Goal: Task Accomplishment & Management: Complete application form

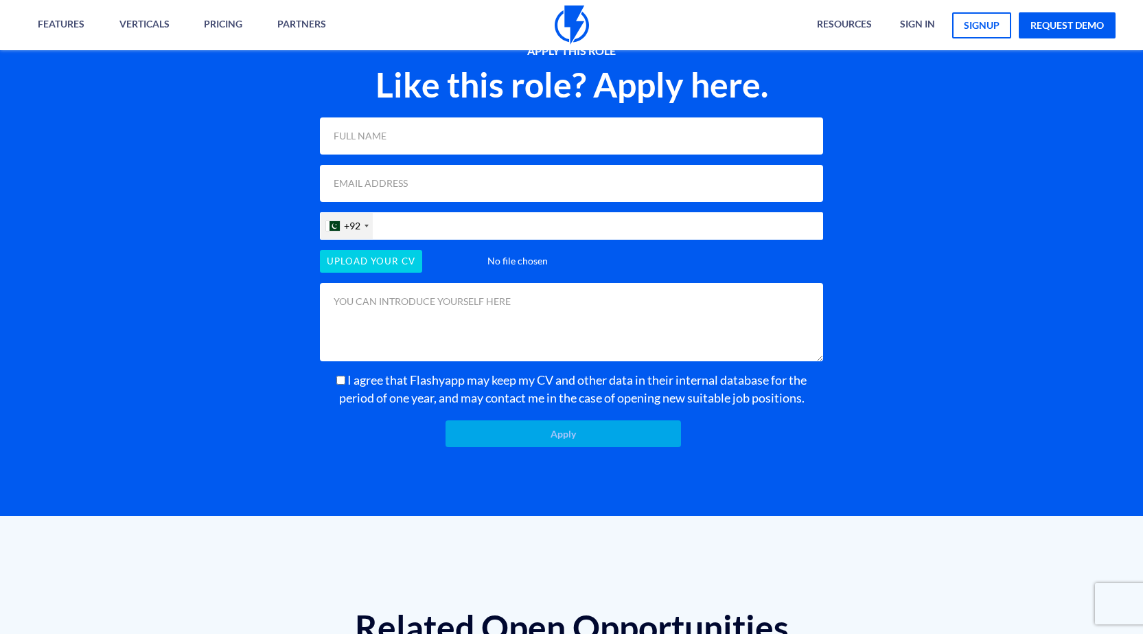
type input "Jacob Muhammad"
type input "m.jacob2709@gmail.com"
click at [381, 240] on input "03185124011" at bounding box center [571, 225] width 503 height 27
click at [389, 273] on input "file" at bounding box center [571, 261] width 503 height 23
type input "318 5124011"
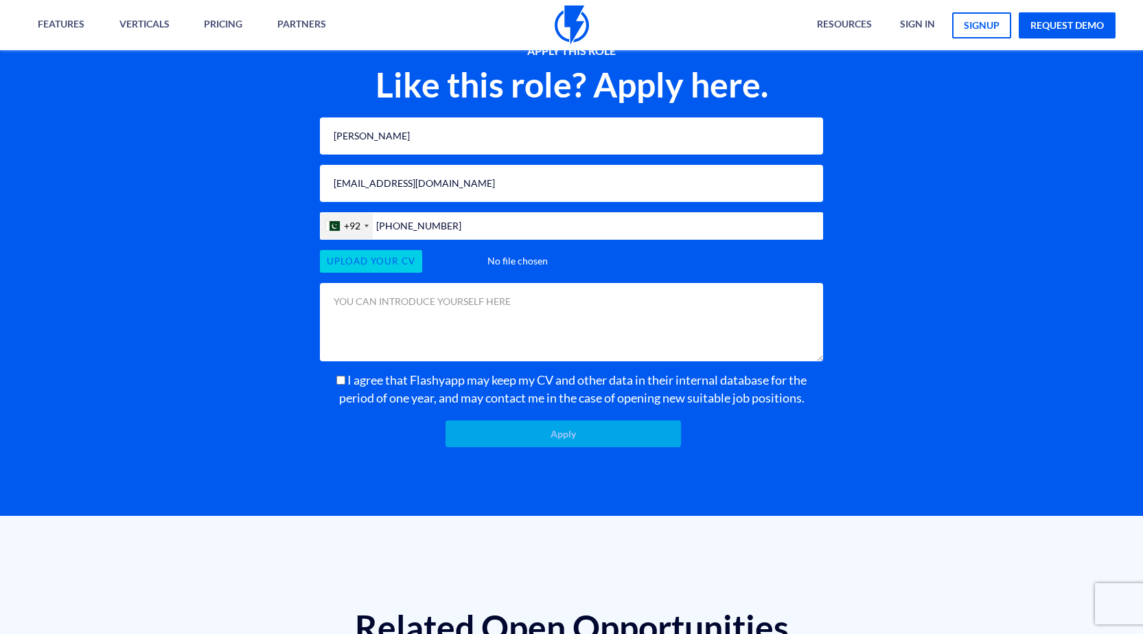
type input "C:\fakepath\Jacob Muhammad - CV (1).pdf"
click at [327, 403] on label "I agree that Flashyapp may keep my CV and other data in their internal database…" at bounding box center [571, 388] width 503 height 35
click at [336, 384] on input "I agree that Flashyapp may keep my CV and other data in their internal database…" at bounding box center [340, 380] width 9 height 9
checkbox input "true"
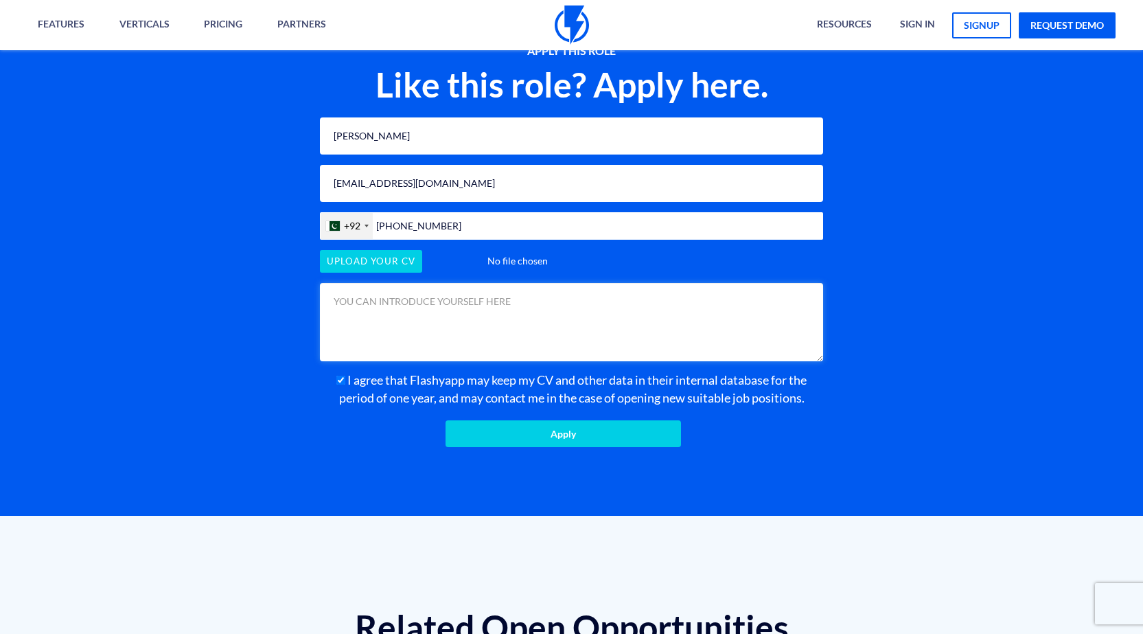
click at [368, 349] on textarea at bounding box center [571, 322] width 503 height 78
click at [451, 332] on textarea at bounding box center [571, 322] width 503 height 78
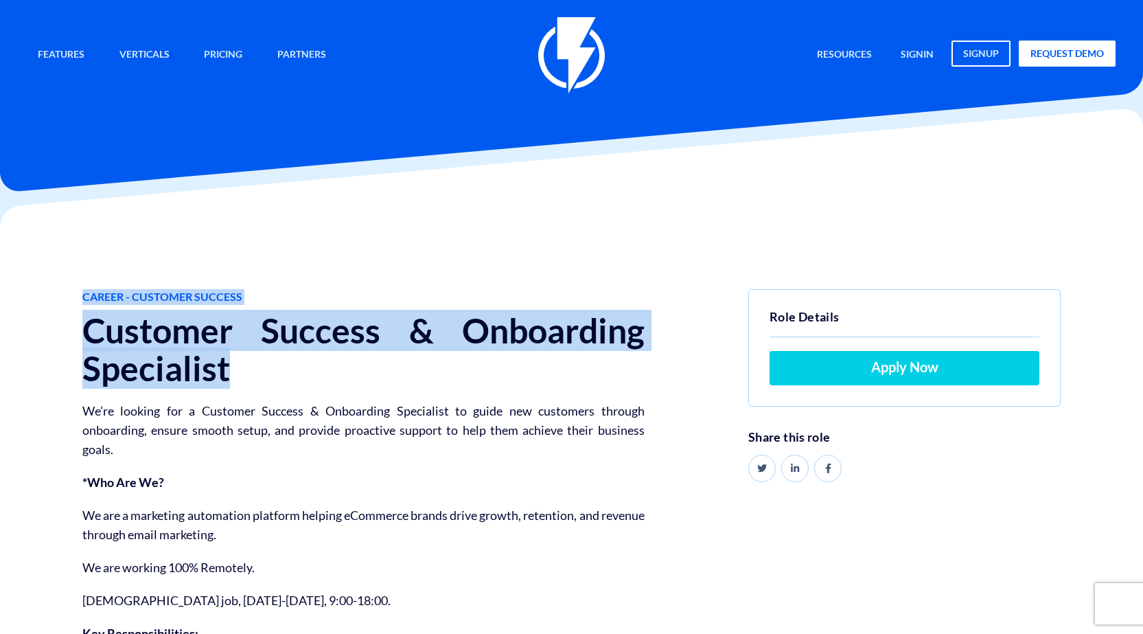
drag, startPoint x: 56, startPoint y: 313, endPoint x: 296, endPoint y: 370, distance: 246.3
click at [296, 370] on h1 "Customer Success & Onboarding Specialist" at bounding box center [363, 350] width 562 height 76
copy h1 "Customer Success & Onboarding Specialist"
drag, startPoint x: 280, startPoint y: 373, endPoint x: 86, endPoint y: 332, distance: 198.7
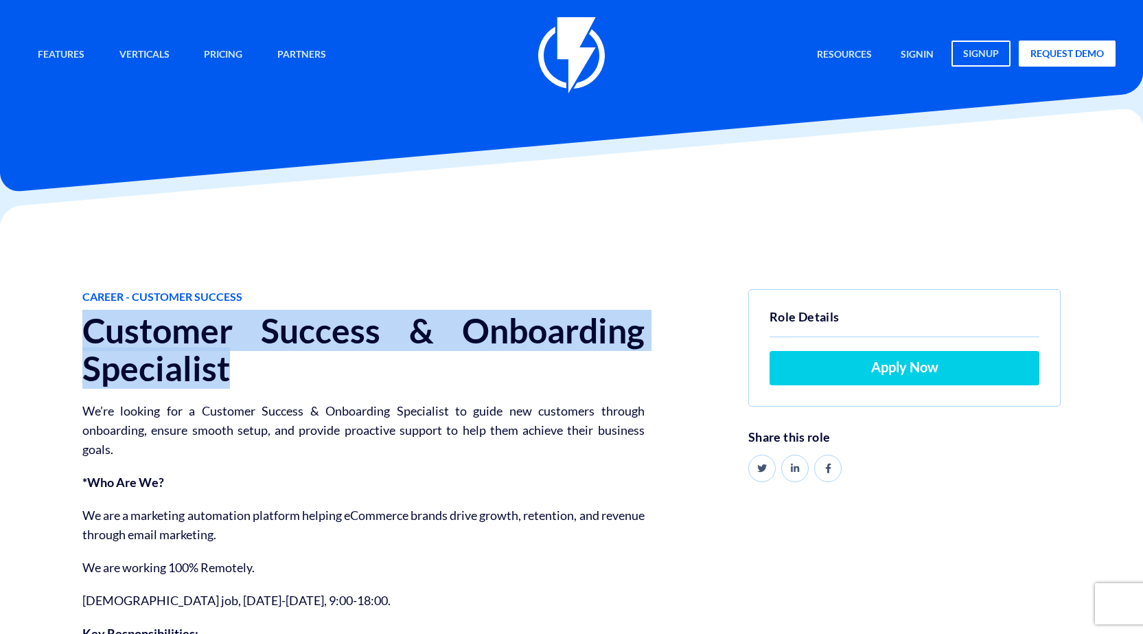
click at [86, 332] on h1 "Customer Success & Onboarding Specialist" at bounding box center [363, 350] width 562 height 76
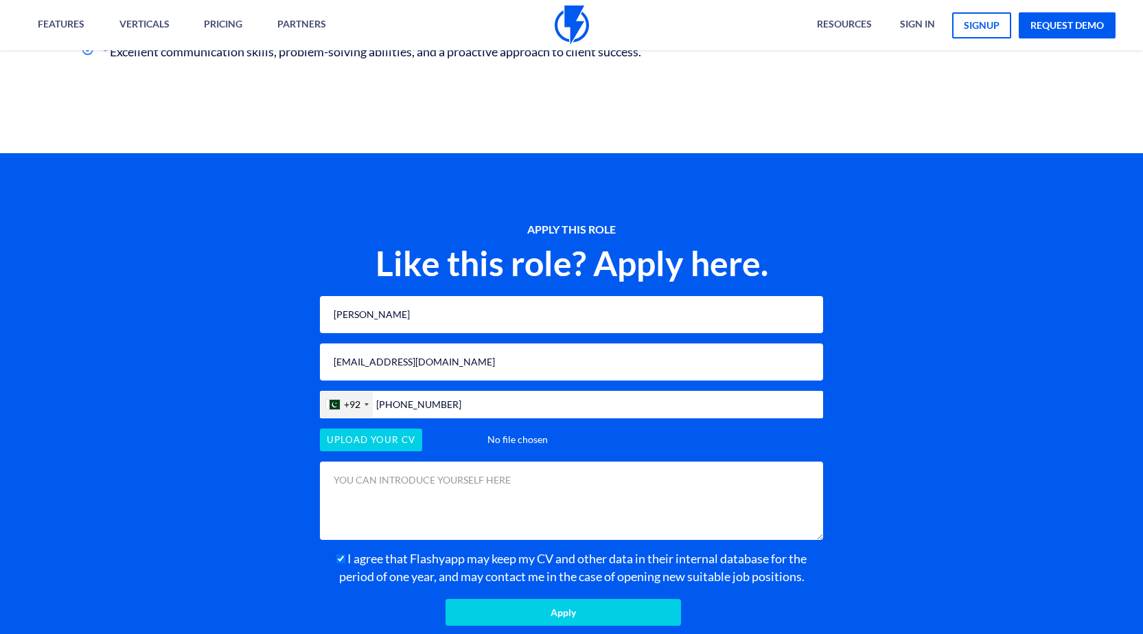
scroll to position [1104, 0]
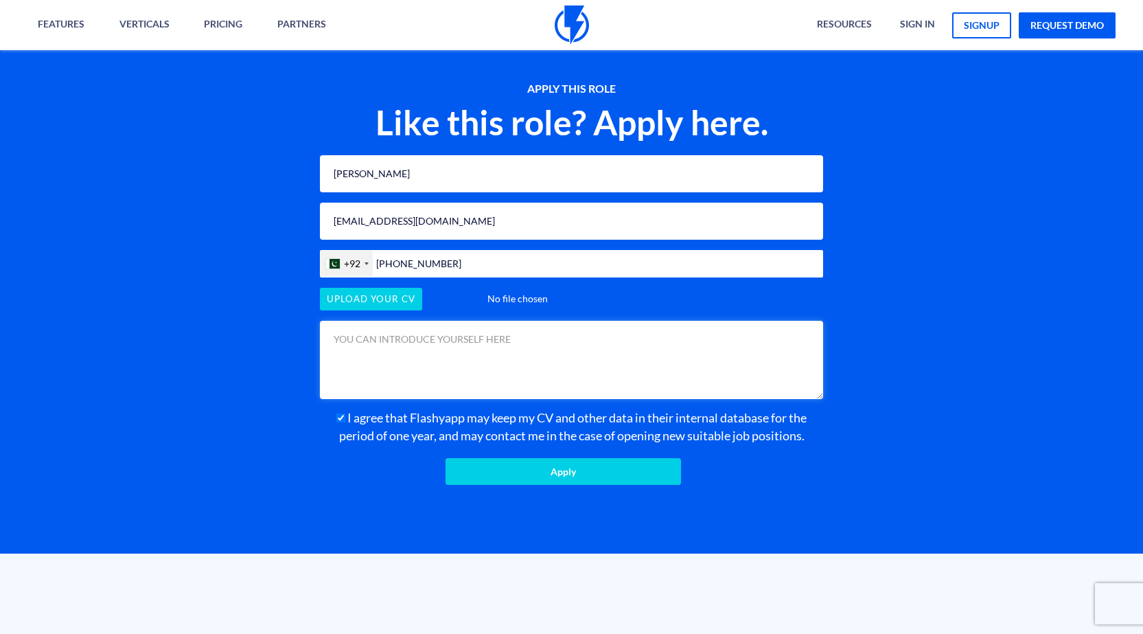
click at [434, 381] on textarea at bounding box center [571, 360] width 503 height 78
click at [505, 384] on textarea at bounding box center [571, 360] width 503 height 78
type textarea "H"
drag, startPoint x: 531, startPoint y: 362, endPoint x: 356, endPoint y: 387, distance: 176.2
click at [356, 387] on textarea at bounding box center [571, 360] width 503 height 78
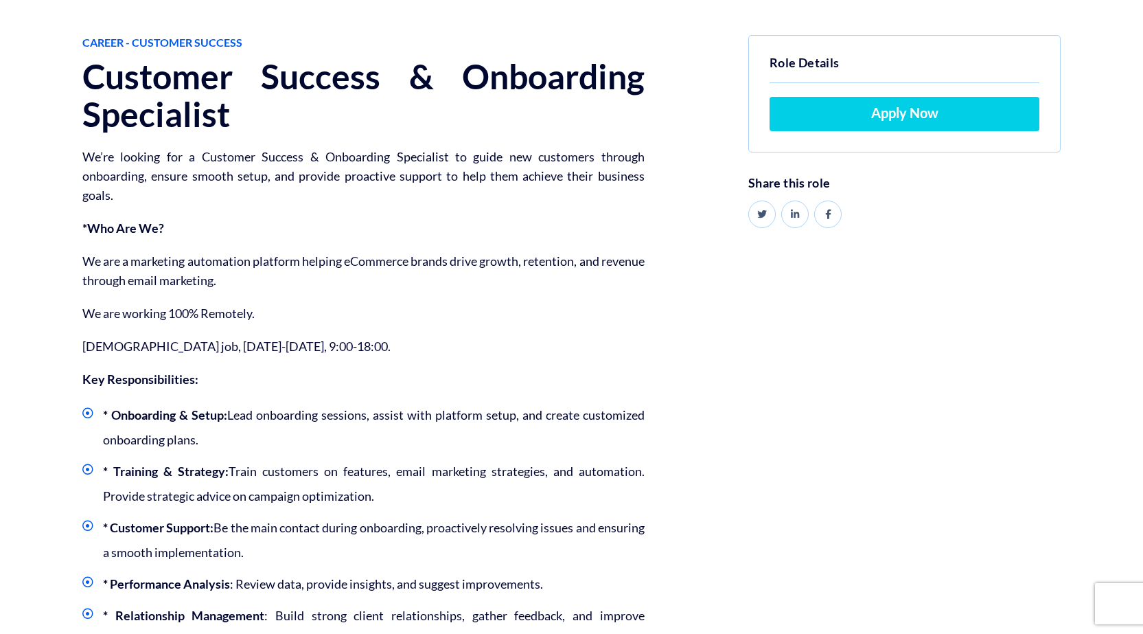
scroll to position [0, 0]
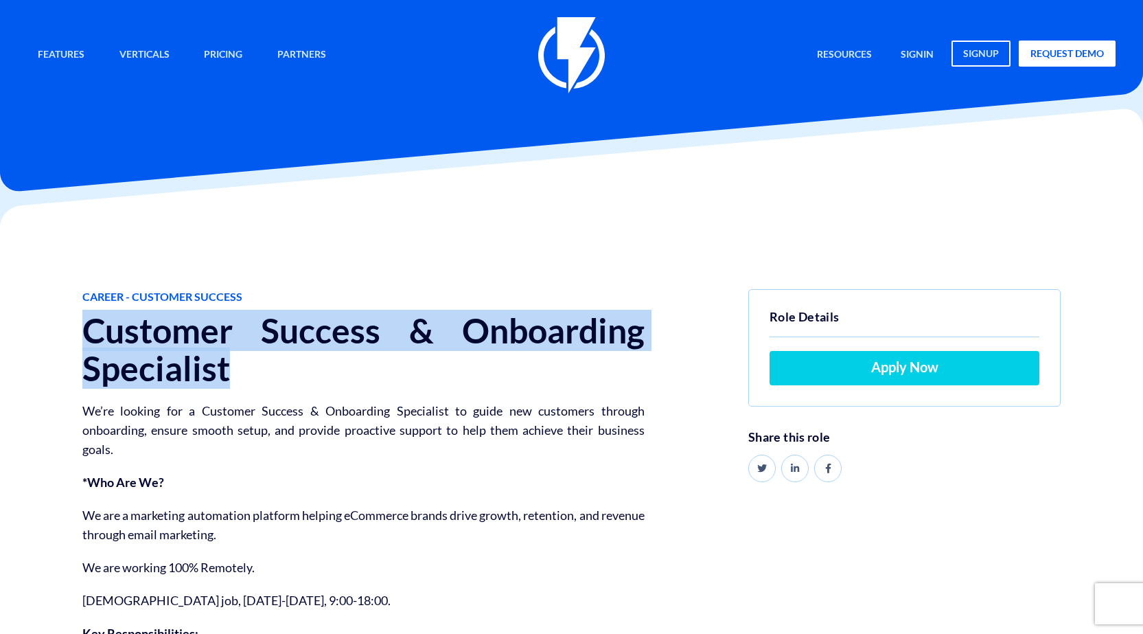
drag, startPoint x: 78, startPoint y: 325, endPoint x: 294, endPoint y: 376, distance: 222.1
copy h1 "Customer Success & Onboarding Specialist"
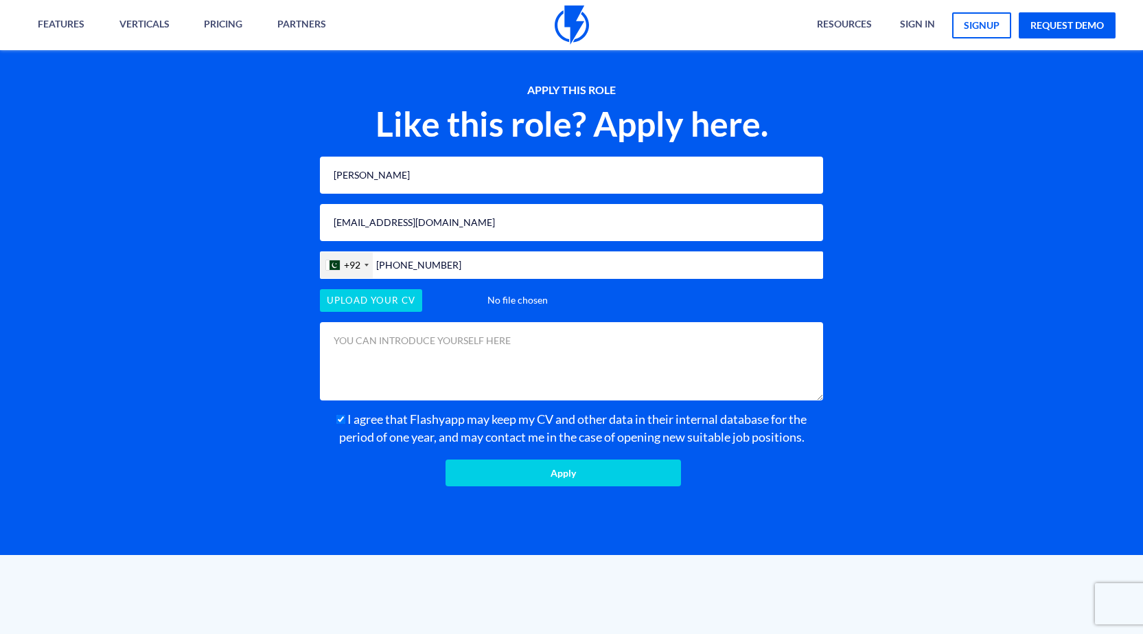
scroll to position [1098, 0]
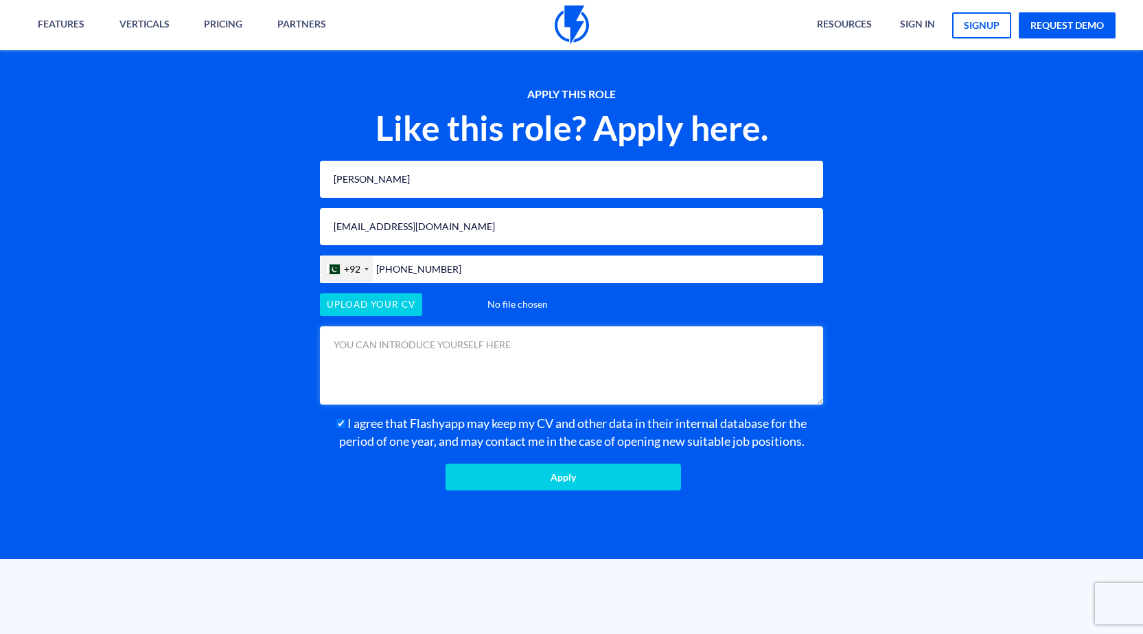
click at [437, 404] on textarea at bounding box center [571, 365] width 503 height 78
type textarea "H"
paste textarea "I bring over four years of experience in customer support and success, with a s…"
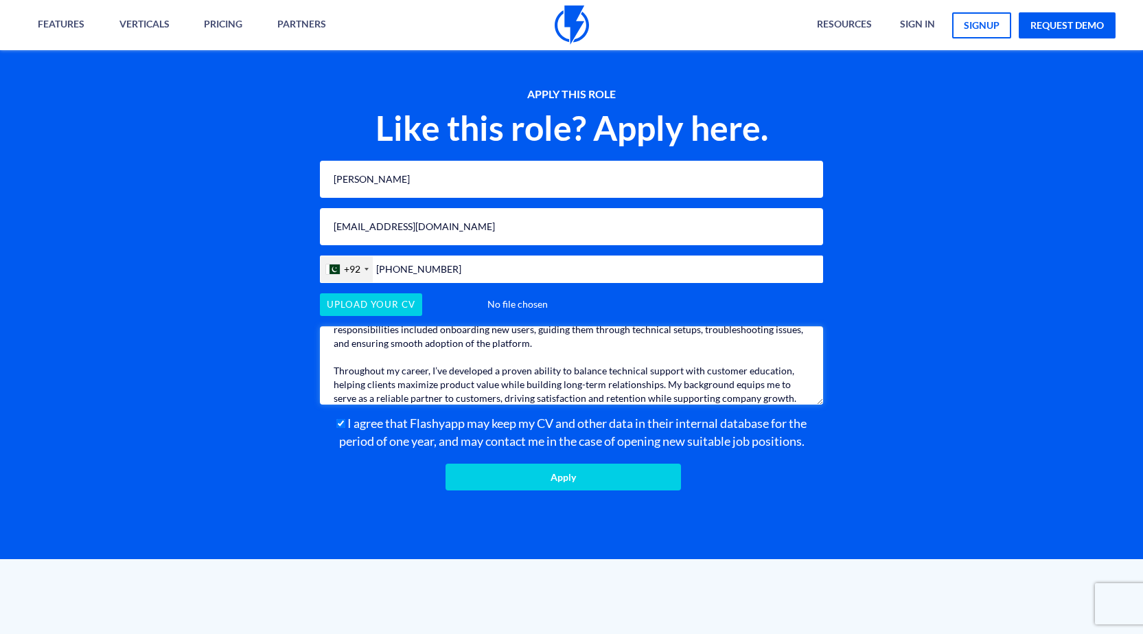
scroll to position [0, 0]
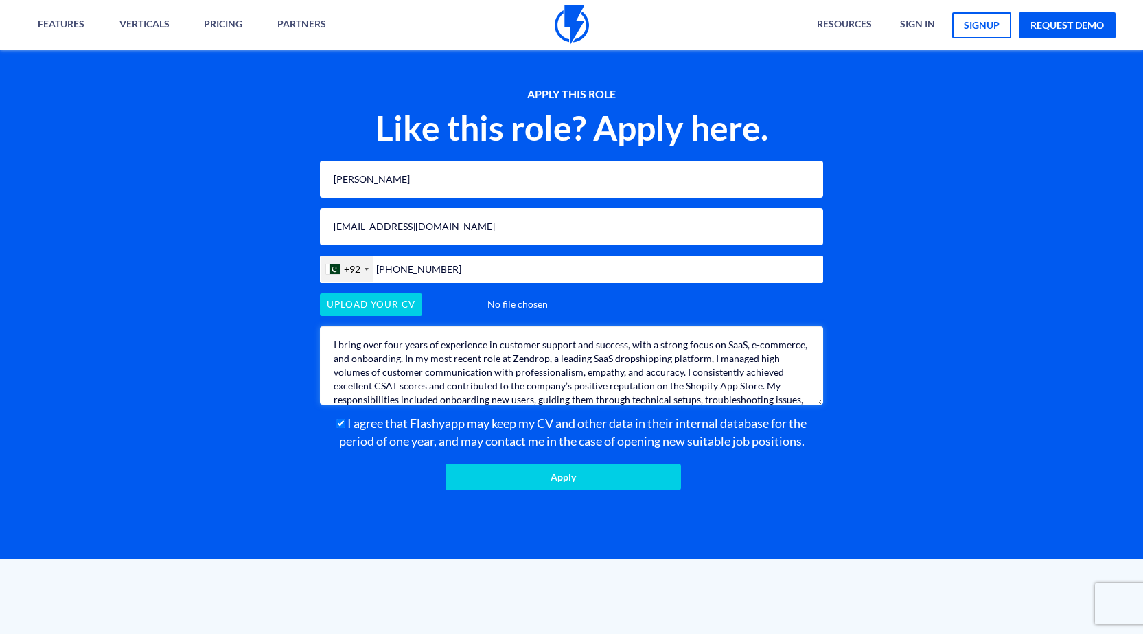
click at [340, 371] on textarea "I bring over four years of experience in customer support and success, with a s…" at bounding box center [571, 365] width 503 height 78
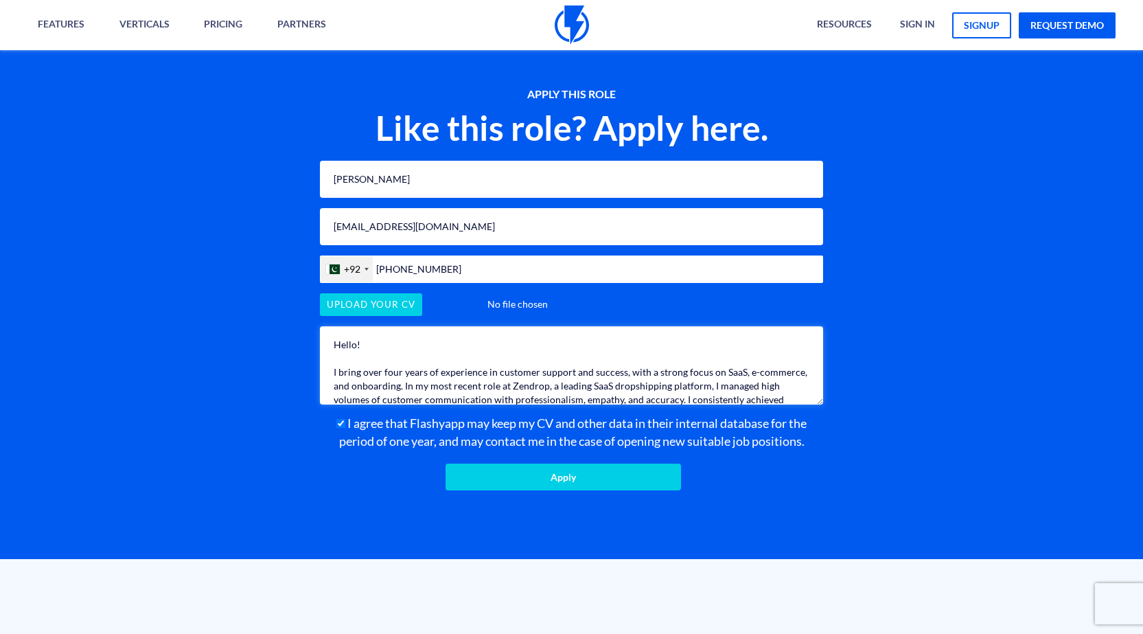
scroll to position [110, 0]
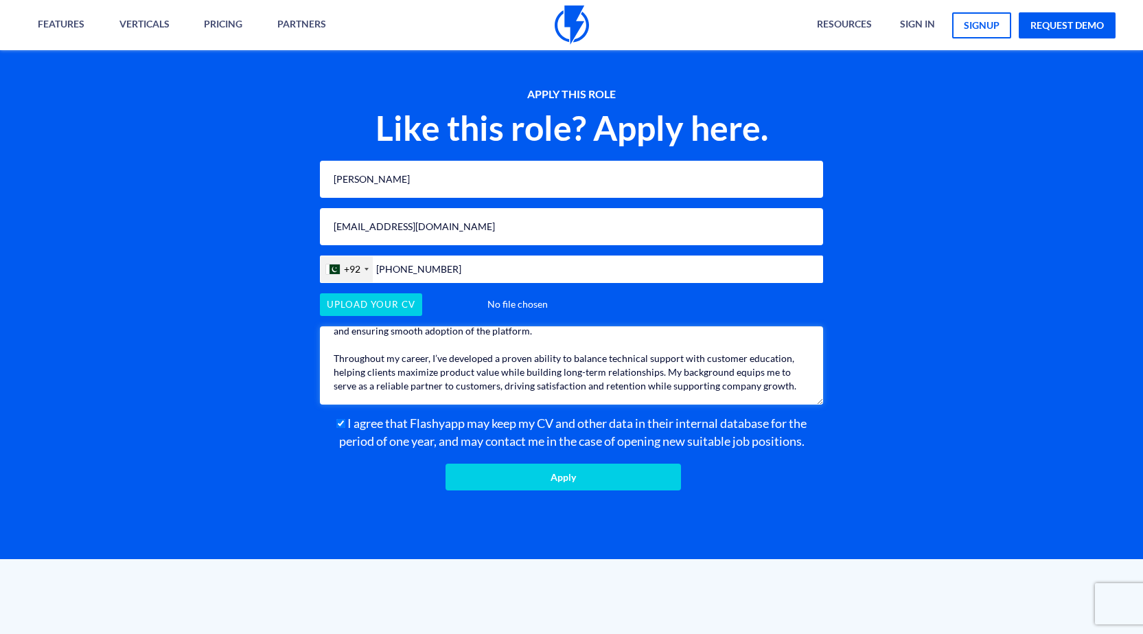
click at [803, 404] on textarea "Hello! I bring over four years of experience in customer support and success, w…" at bounding box center [571, 365] width 503 height 78
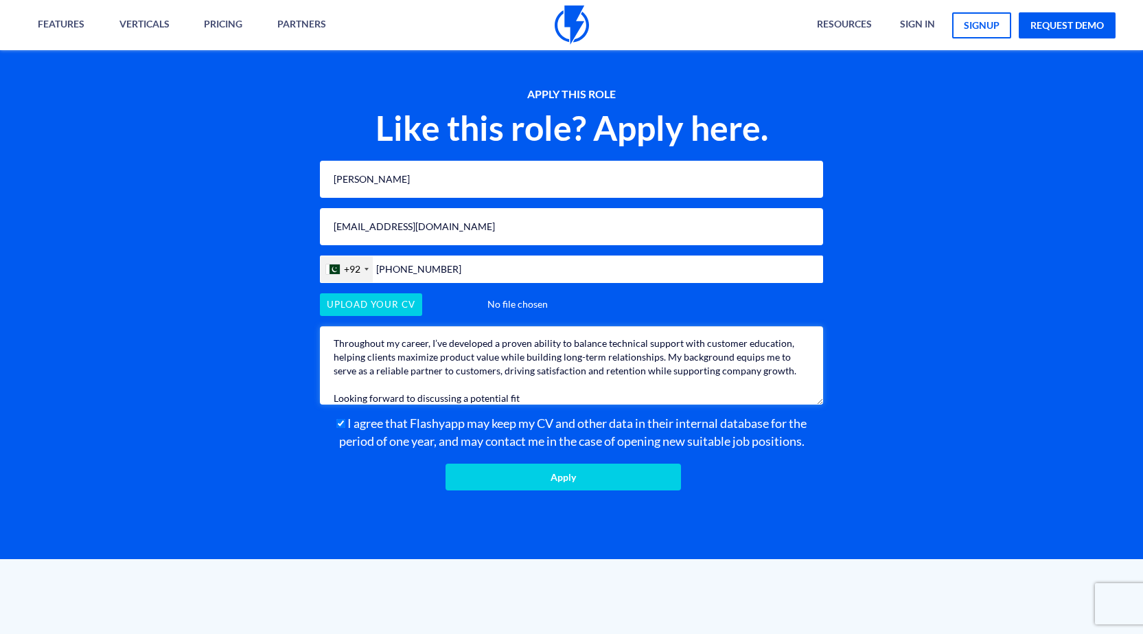
click at [521, 404] on textarea "Hello! I bring over four years of experience in customer support and success, w…" at bounding box center [571, 365] width 503 height 78
click at [526, 404] on textarea "Hello! I bring over four years of experience in customer support and success, w…" at bounding box center [571, 365] width 503 height 78
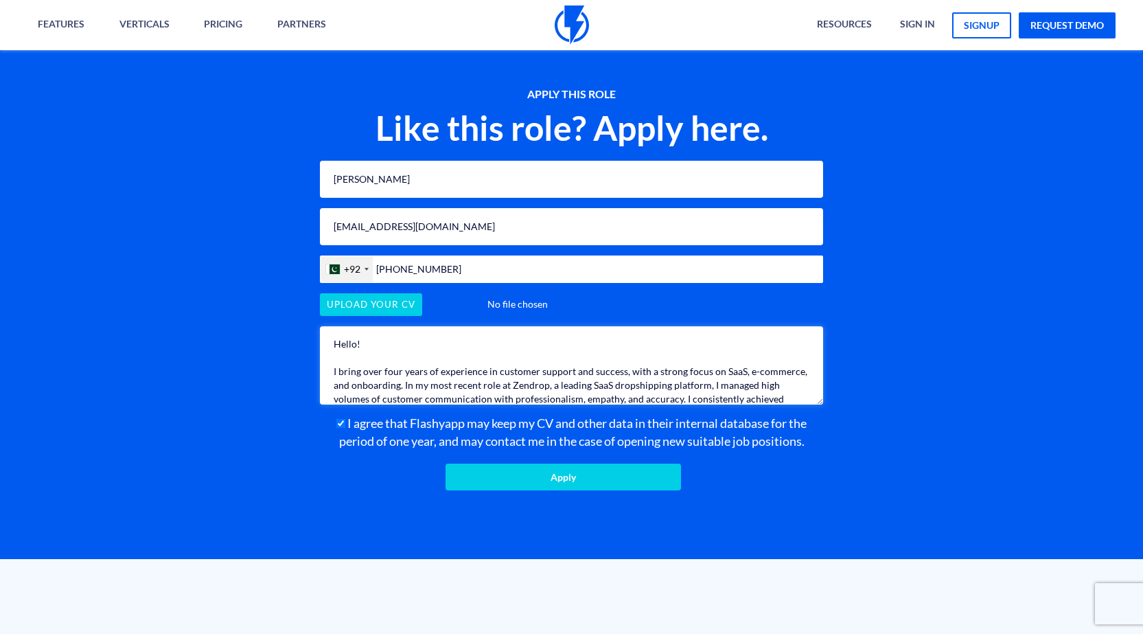
scroll to position [0, 0]
click at [384, 365] on textarea "Hello! I bring over four years of experience in customer support and success, w…" at bounding box center [571, 365] width 503 height 78
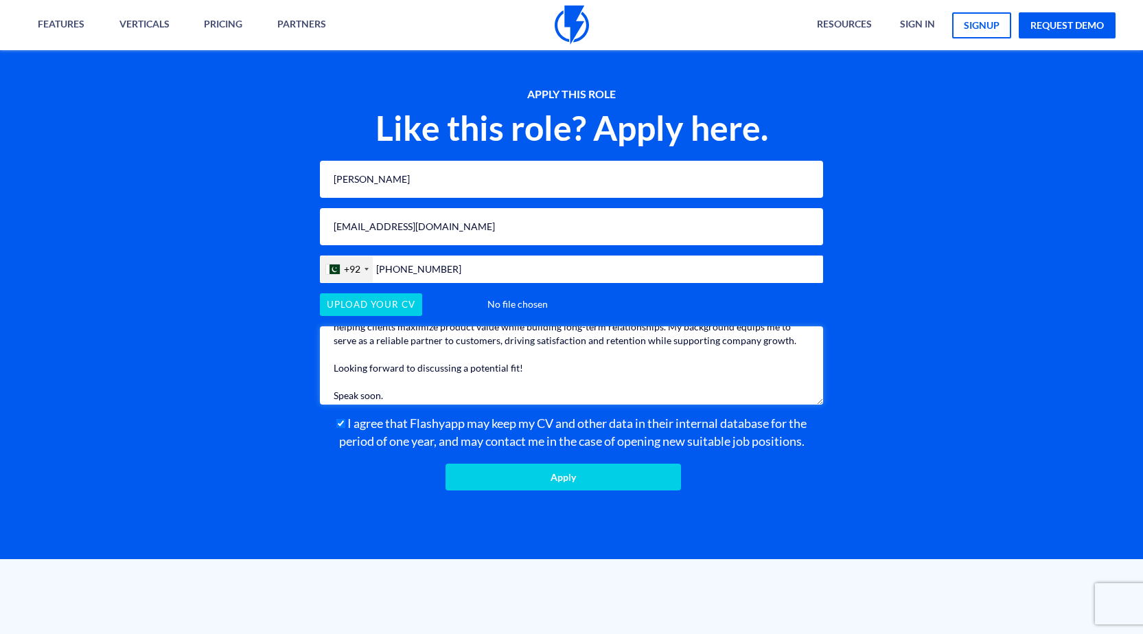
scroll to position [165, 0]
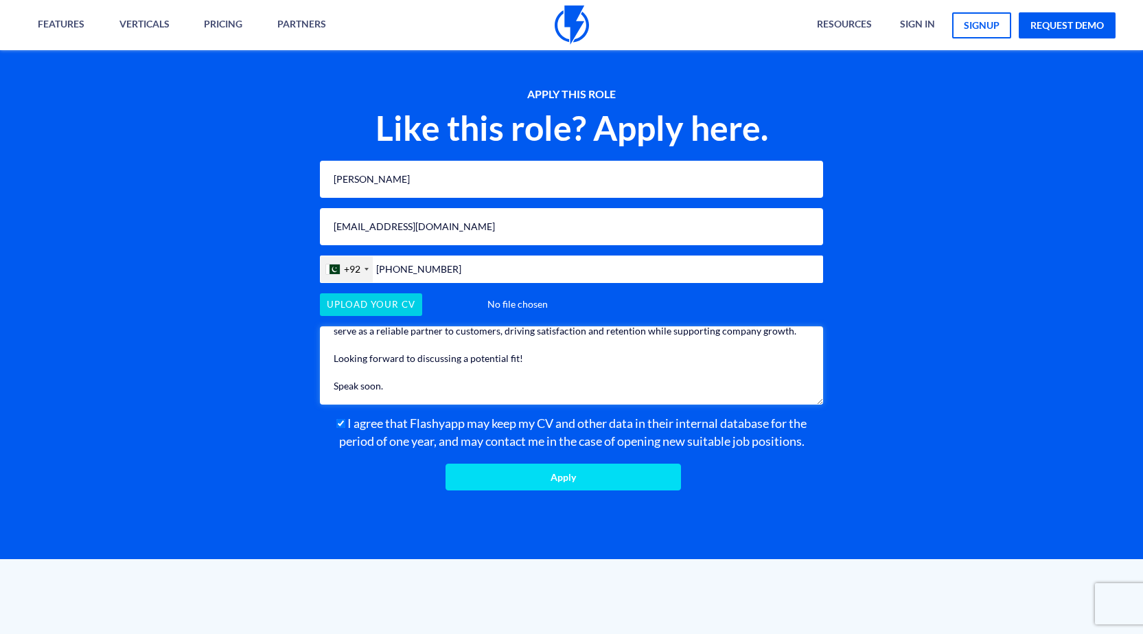
type textarea "Hello! I bring over four years of experience in customer support and success, w…"
click at [474, 490] on input "Apply" at bounding box center [563, 476] width 235 height 27
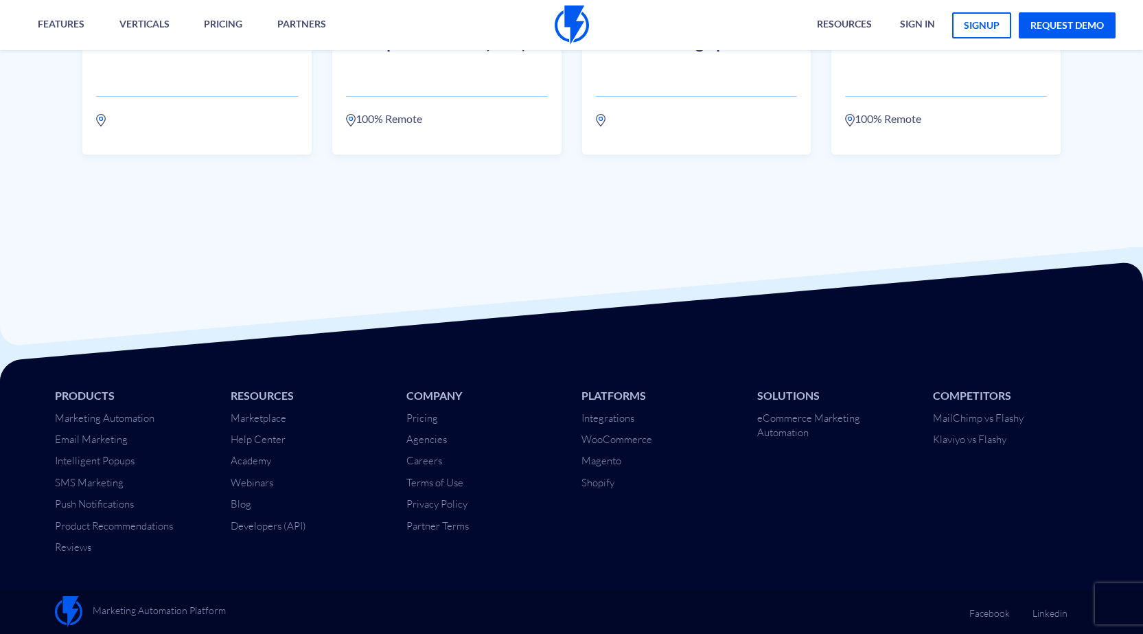
scroll to position [1839, 0]
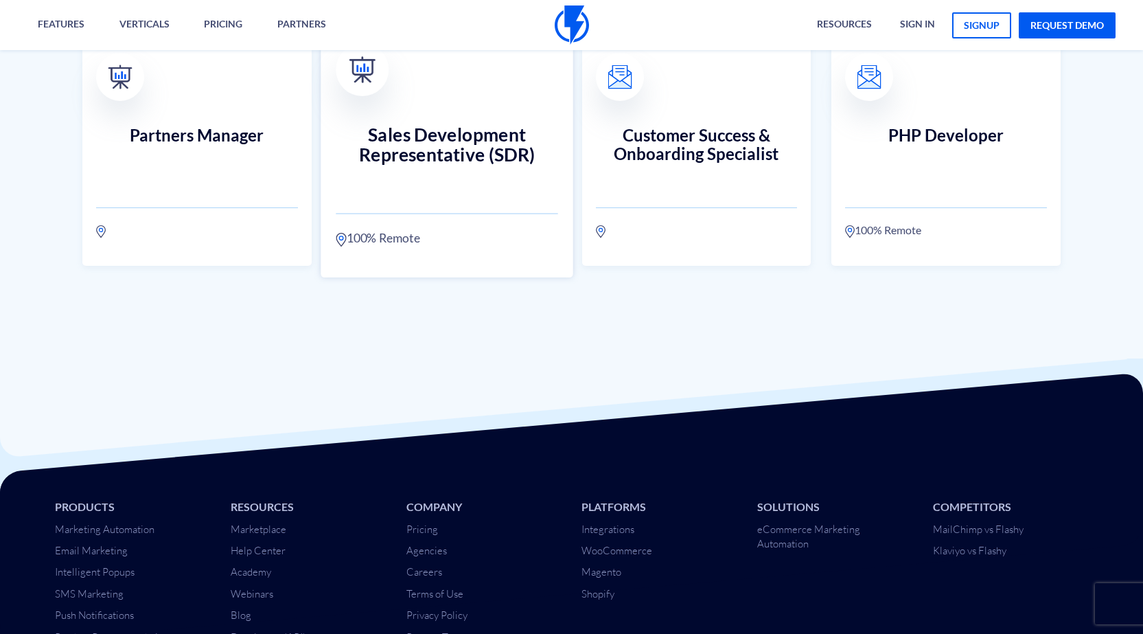
click at [527, 231] on link "Sales Development Representative (SDR) 100% Remote" at bounding box center [447, 149] width 252 height 257
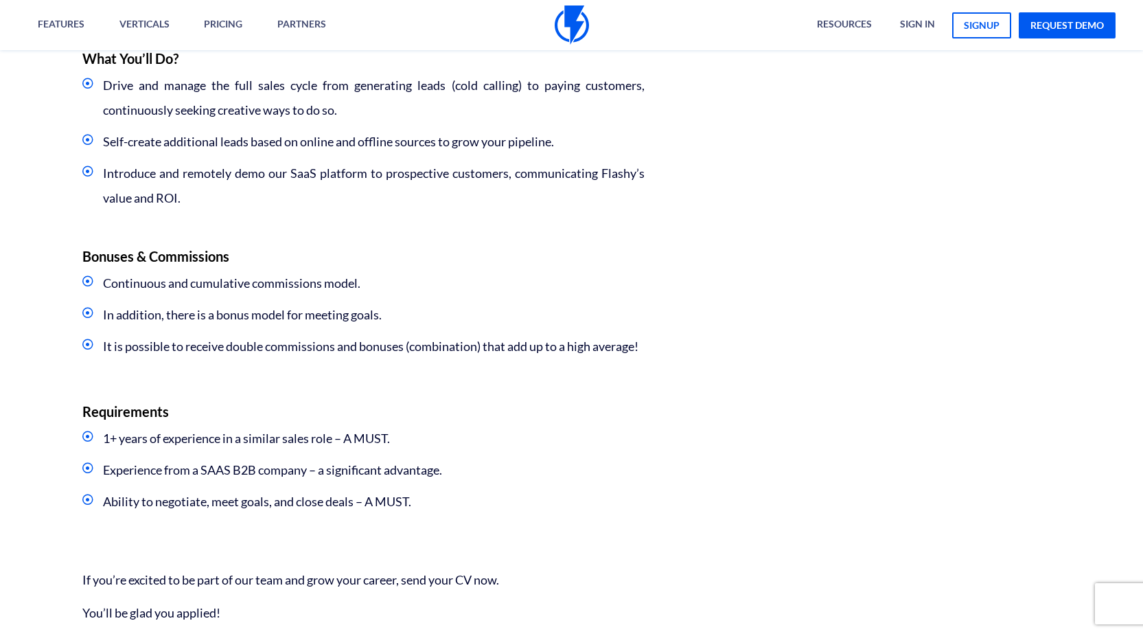
scroll to position [824, 0]
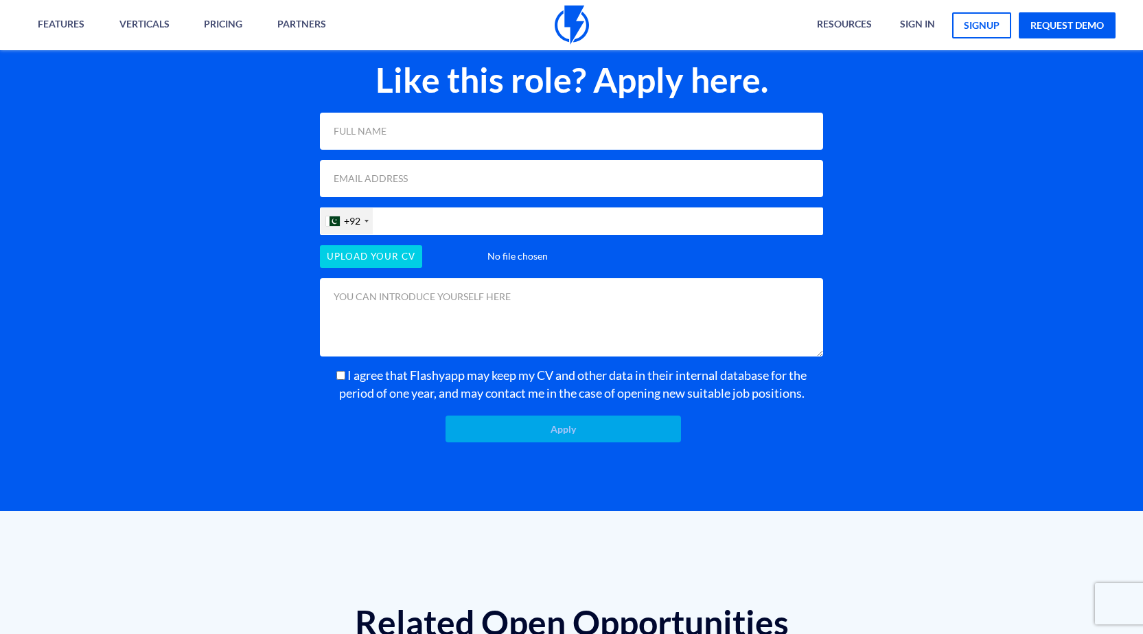
scroll to position [1103, 0]
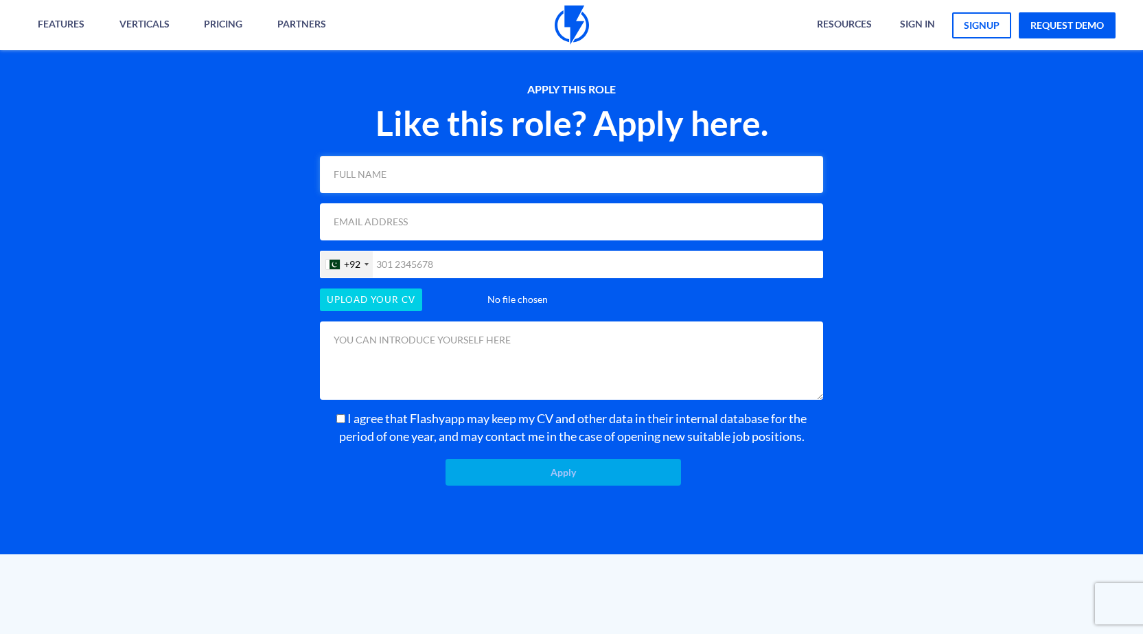
click at [538, 193] on input "text" at bounding box center [571, 174] width 503 height 37
type input "Jacob Muhammad"
type input "m.jacob2709@gmail.com"
click at [382, 278] on input "03185124011" at bounding box center [571, 264] width 503 height 27
type input "3185124011"
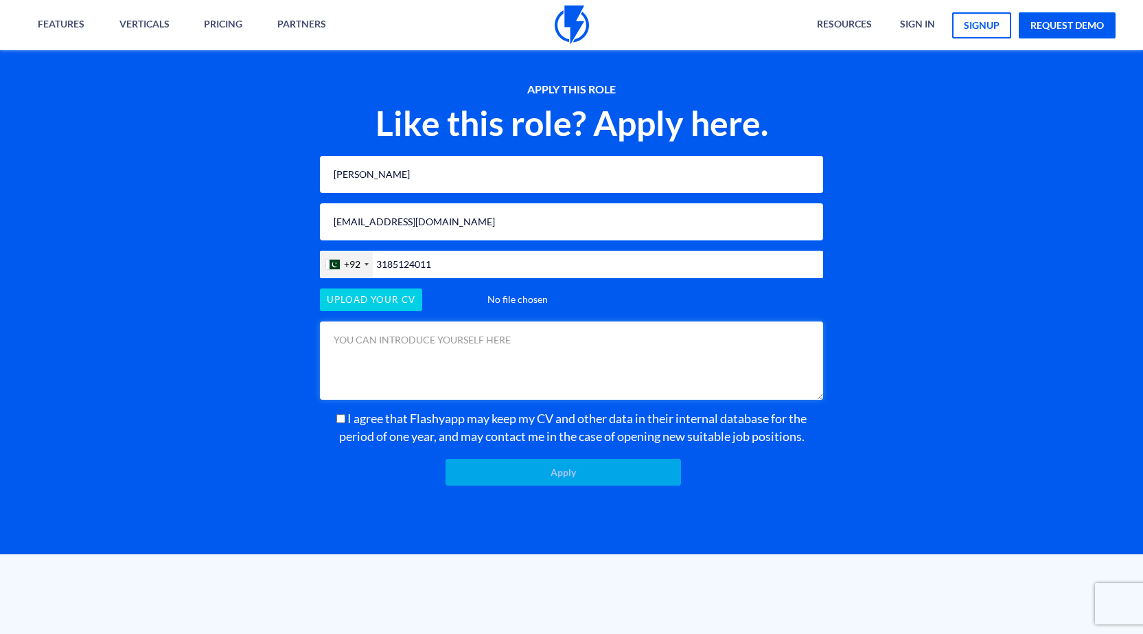
click at [389, 373] on textarea at bounding box center [571, 360] width 503 height 78
click at [371, 311] on input "file" at bounding box center [571, 299] width 503 height 23
